Goal: Find contact information: Find contact information

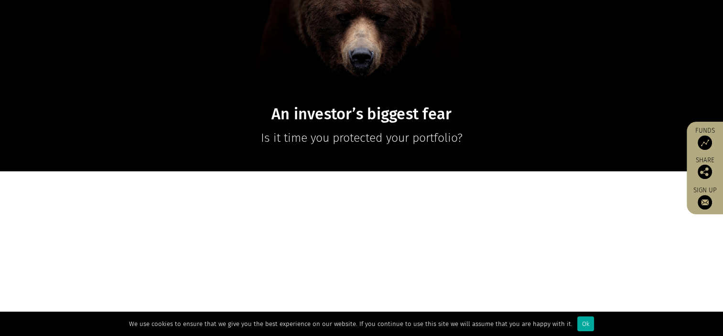
scroll to position [239, 0]
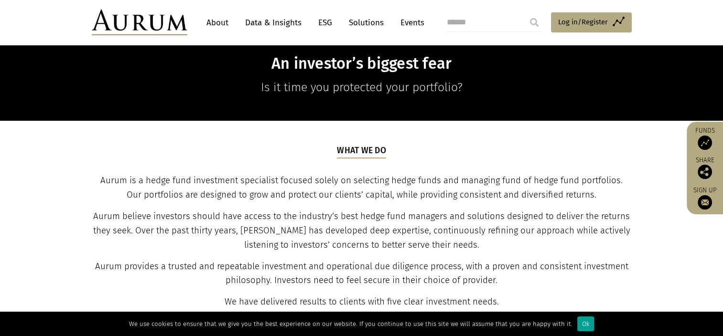
click at [586, 325] on div "Ok" at bounding box center [585, 324] width 17 height 15
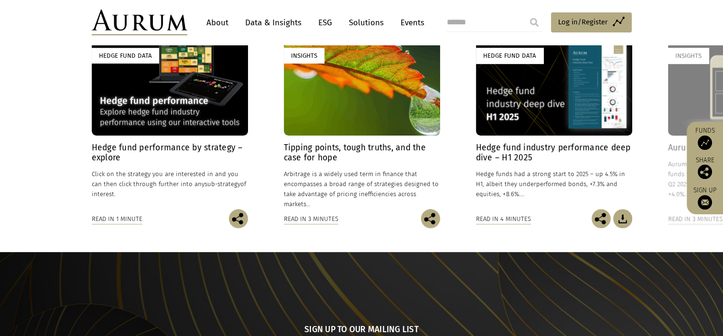
scroll to position [985, 0]
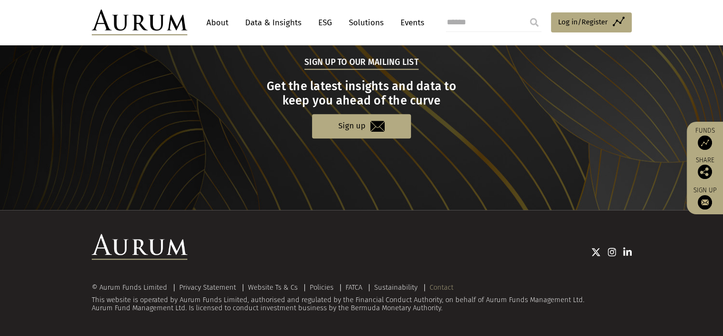
click at [435, 287] on link "Contact" at bounding box center [442, 287] width 24 height 9
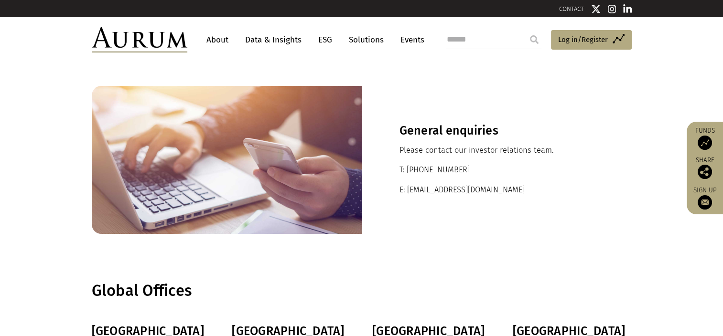
click at [215, 36] on link "About" at bounding box center [218, 40] width 32 height 18
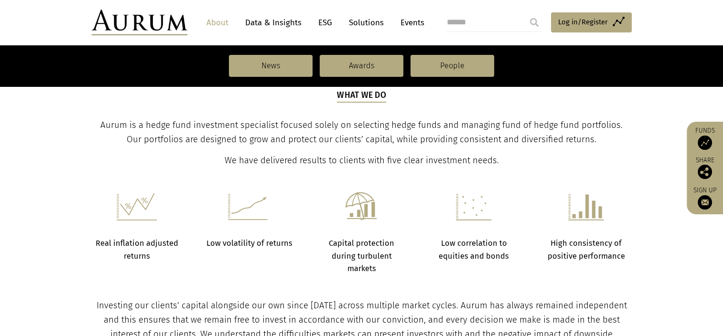
scroll to position [382, 0]
